Goal: Task Accomplishment & Management: Manage account settings

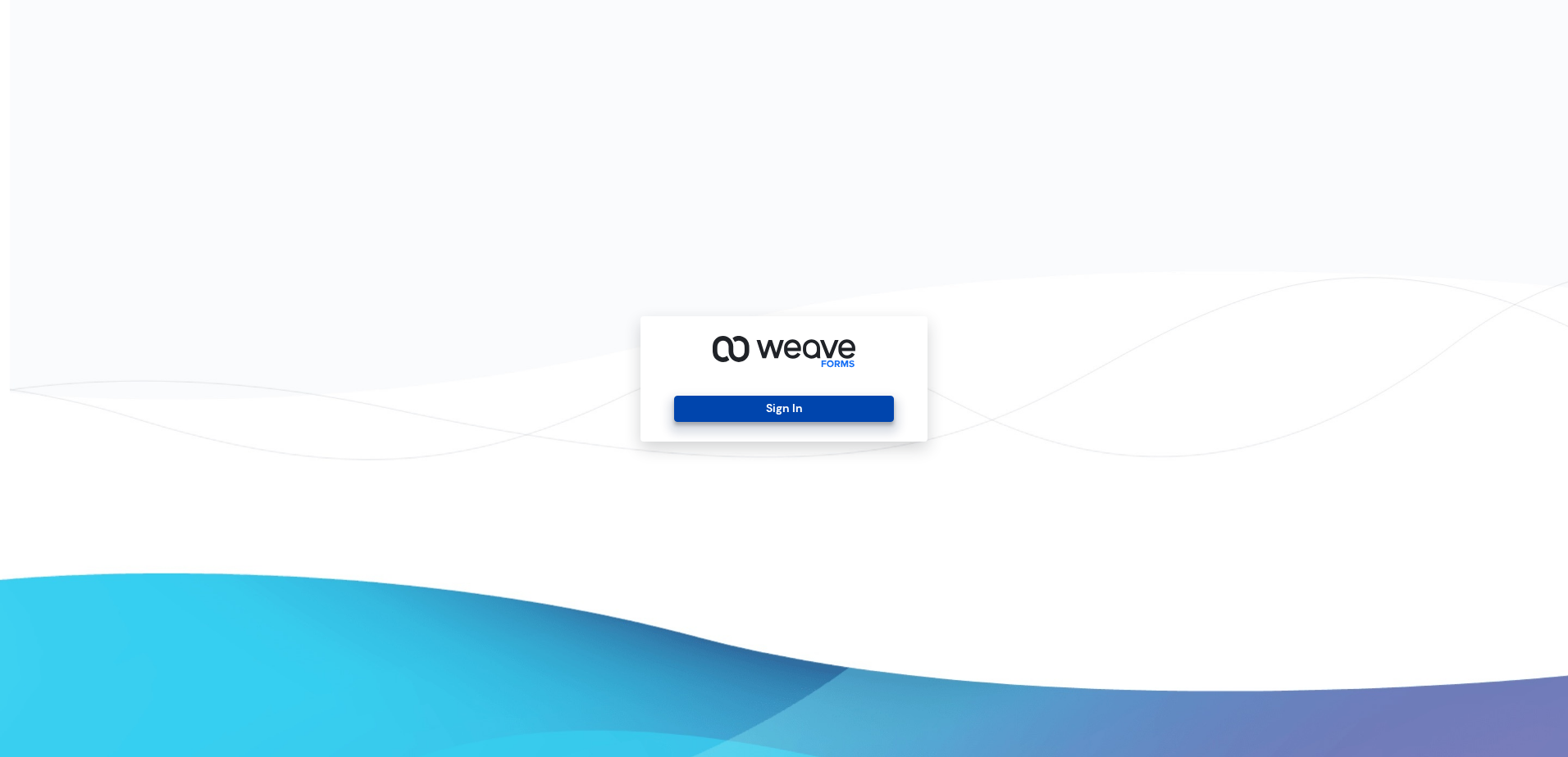
click at [767, 412] on button "Sign In" at bounding box center [783, 408] width 219 height 26
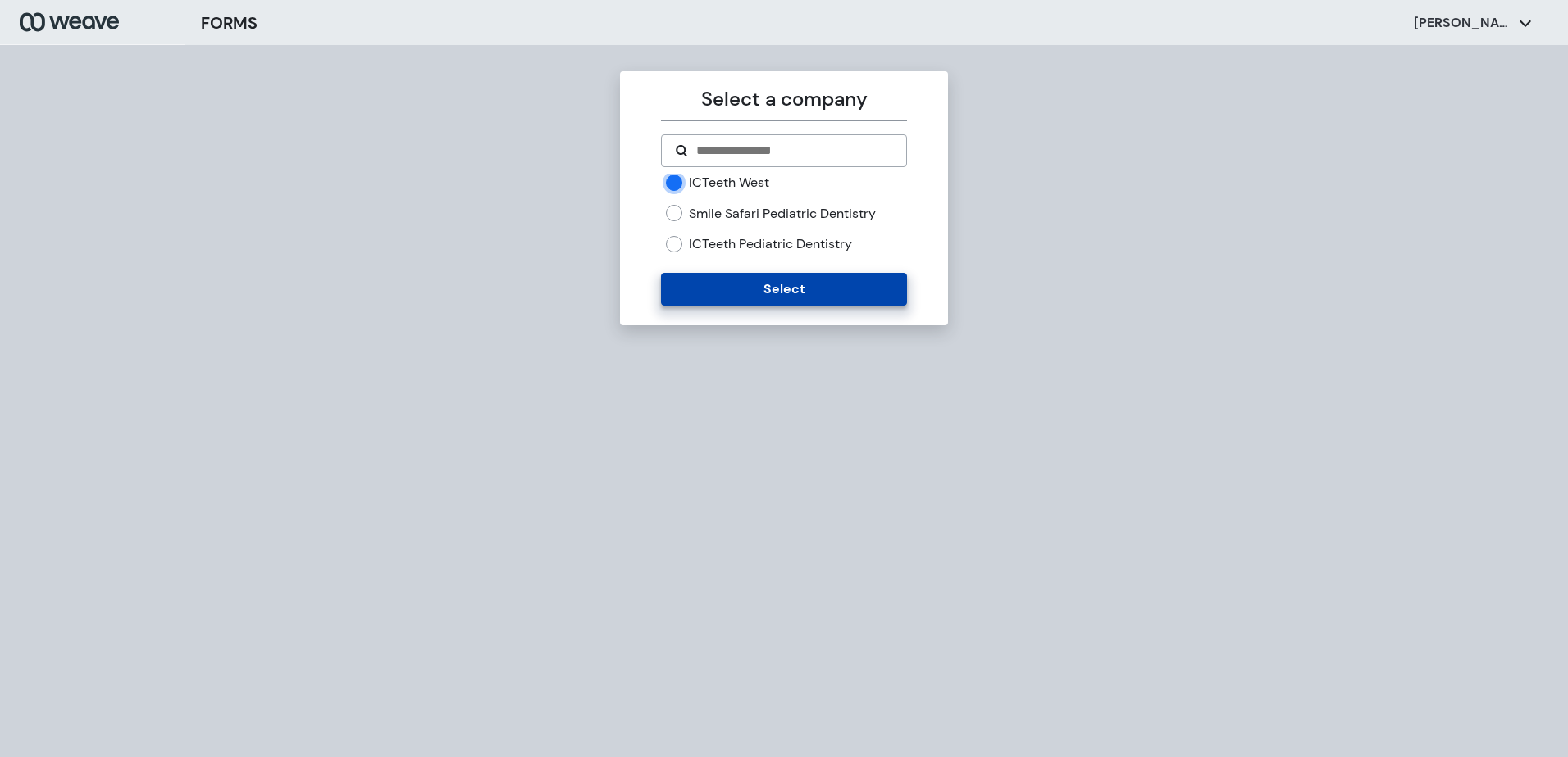
click at [699, 279] on button "Select" at bounding box center [784, 289] width 246 height 33
